Goal: Communication & Community: Answer question/provide support

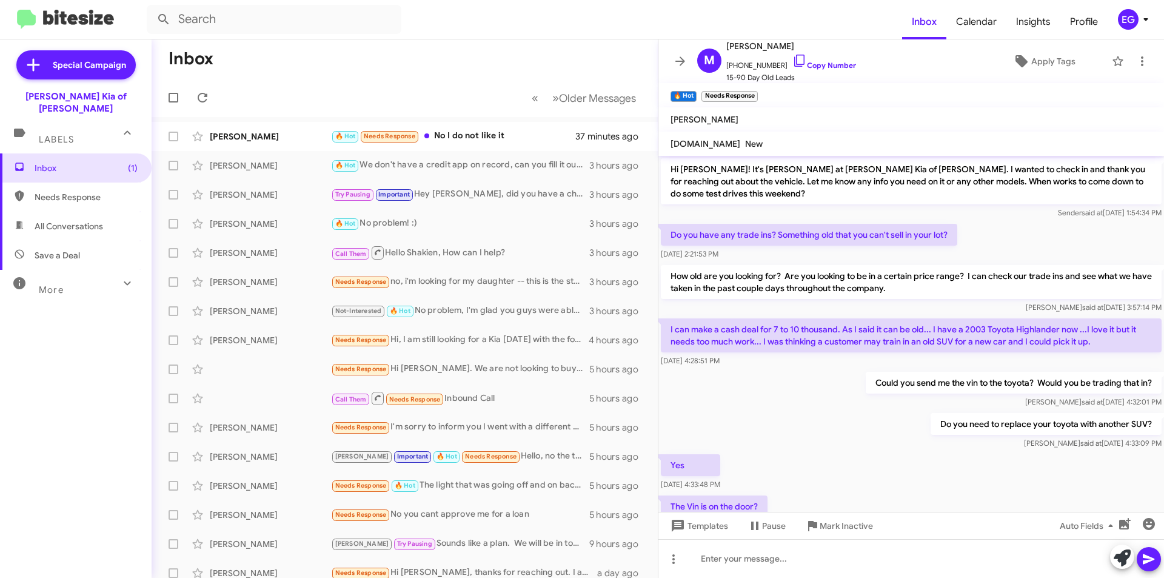
scroll to position [602, 0]
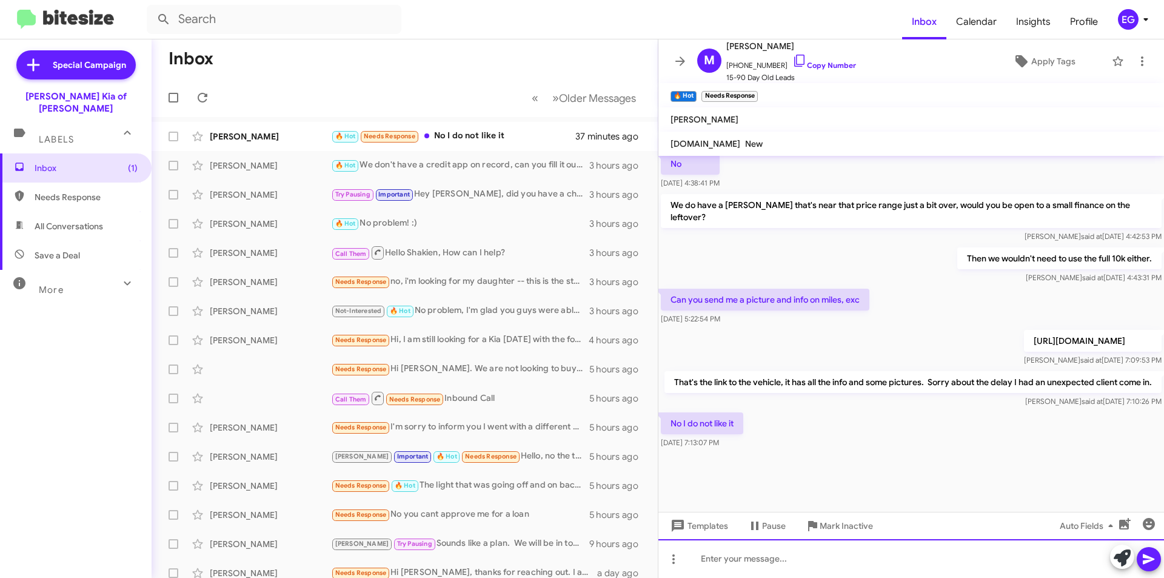
click at [737, 554] on div at bounding box center [911, 558] width 506 height 39
click at [725, 556] on div "And you wouldn't be able to go to a mid size suv?" at bounding box center [911, 558] width 506 height 39
click at [718, 560] on div "You wouldn't be able to go to a mid size suv?" at bounding box center [911, 558] width 506 height 39
click at [1151, 554] on icon at bounding box center [1149, 559] width 15 height 15
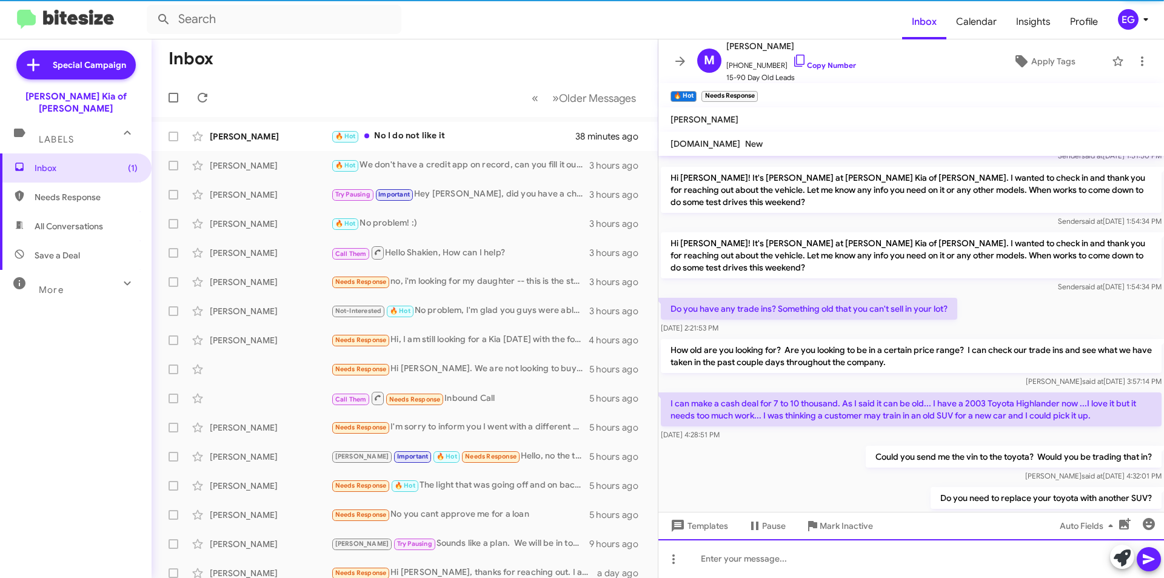
scroll to position [0, 0]
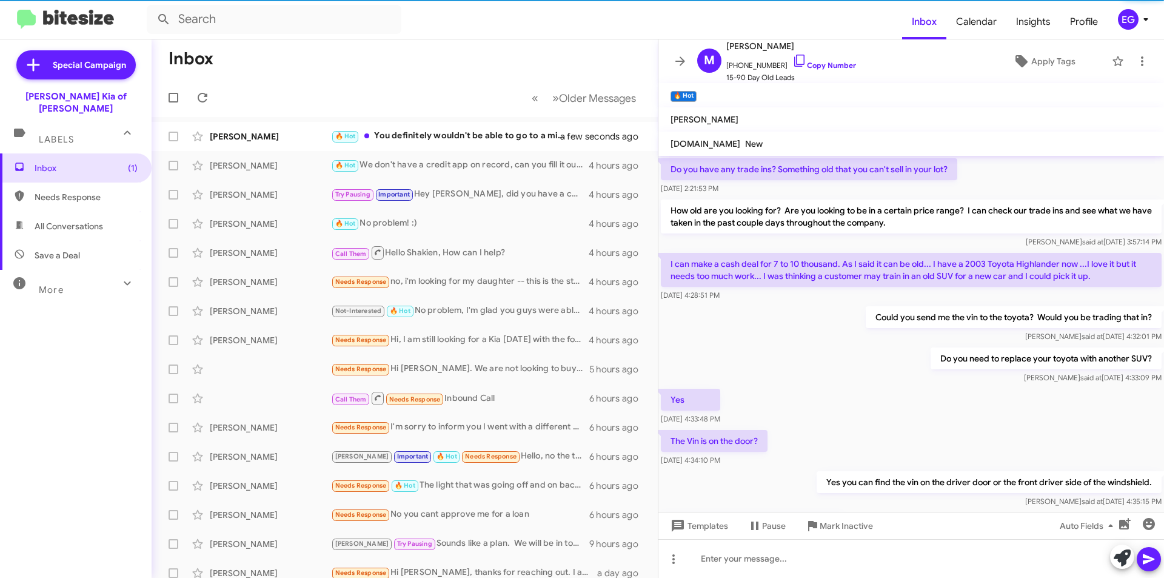
scroll to position [554, 0]
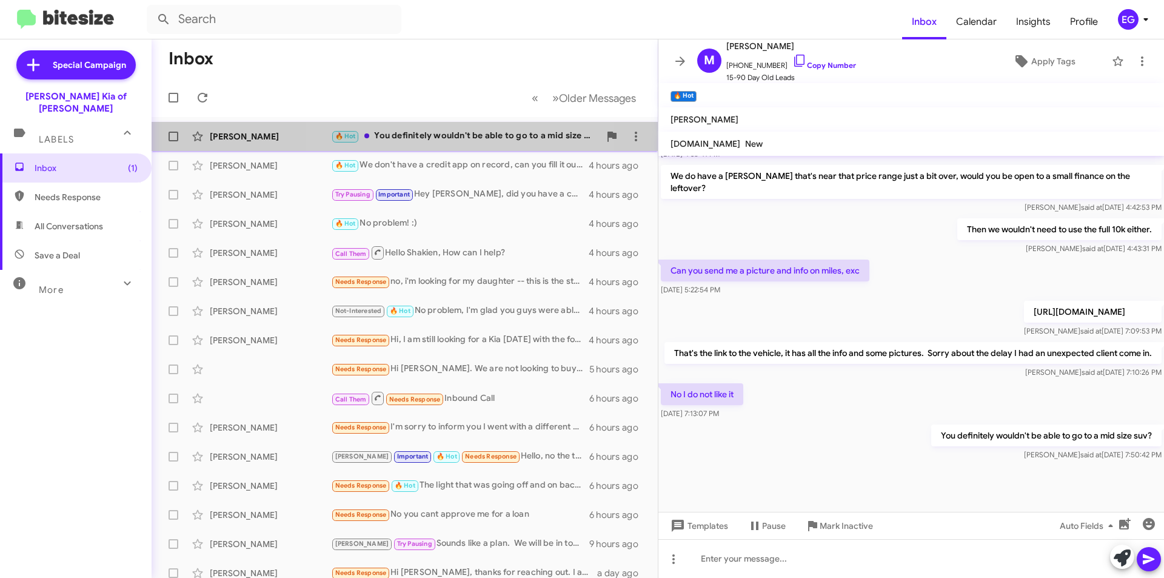
click at [464, 134] on div "🔥 Hot You definitely wouldn't be able to go to a mid size suv?" at bounding box center [465, 136] width 269 height 14
